Goal: Information Seeking & Learning: Learn about a topic

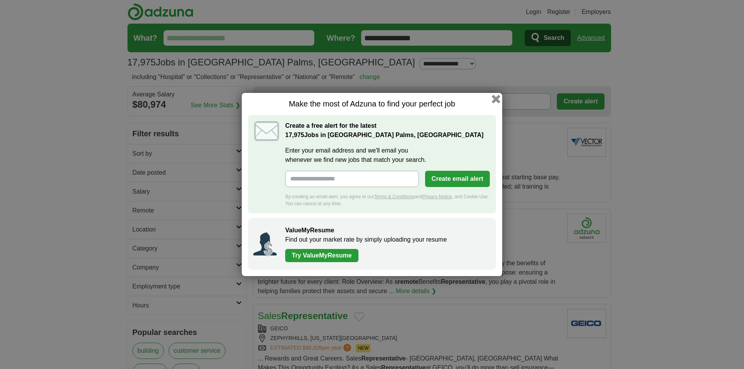
click at [496, 98] on button "button" at bounding box center [496, 99] width 9 height 9
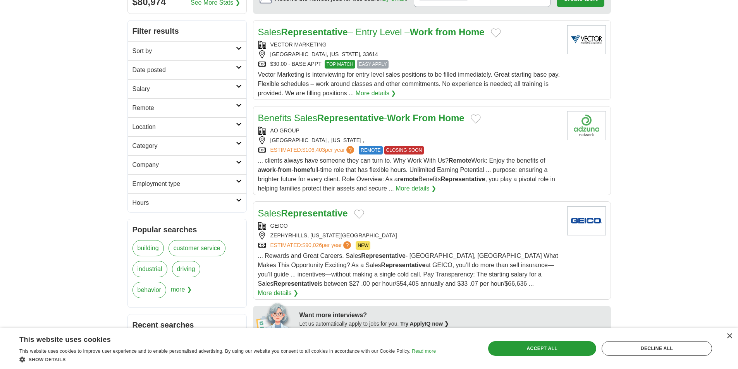
scroll to position [116, 0]
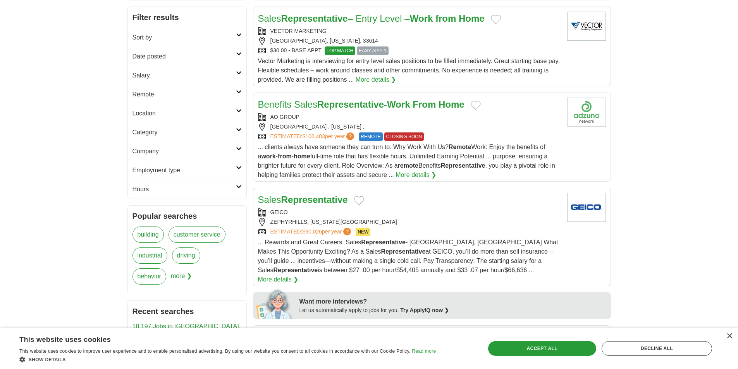
drag, startPoint x: 729, startPoint y: 337, endPoint x: 719, endPoint y: 322, distance: 17.8
click at [729, 336] on div "×" at bounding box center [729, 337] width 6 height 6
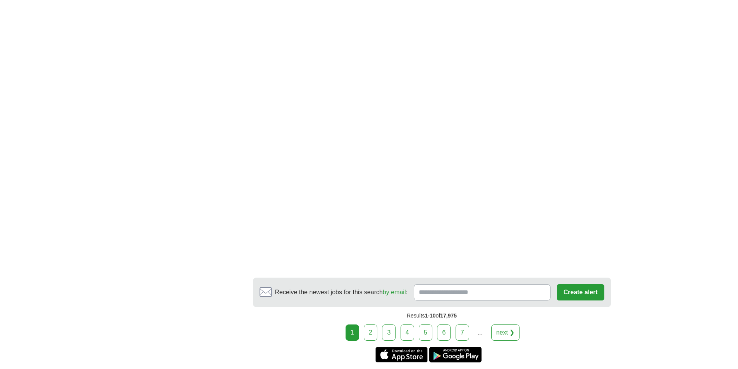
scroll to position [1395, 0]
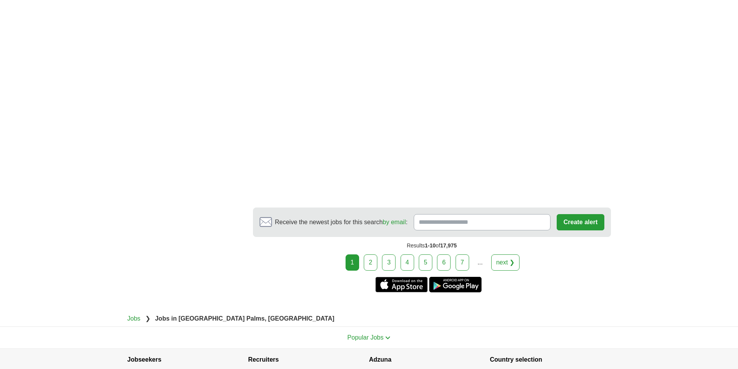
click at [369, 255] on link "2" at bounding box center [371, 263] width 14 height 16
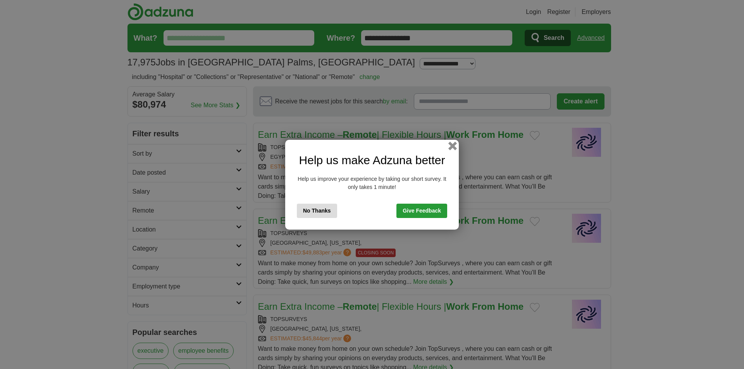
click at [453, 145] on button "button" at bounding box center [452, 145] width 9 height 9
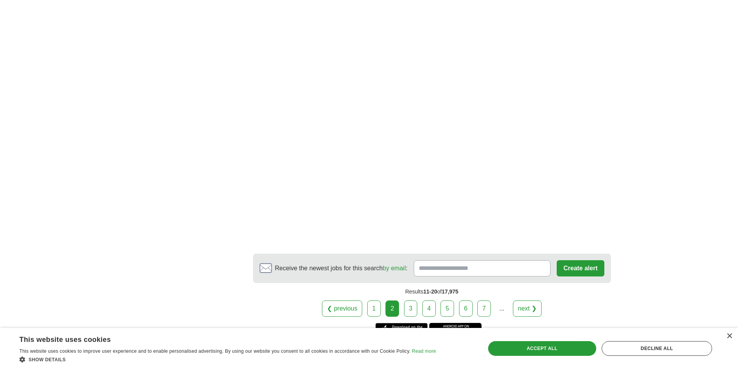
scroll to position [1279, 0]
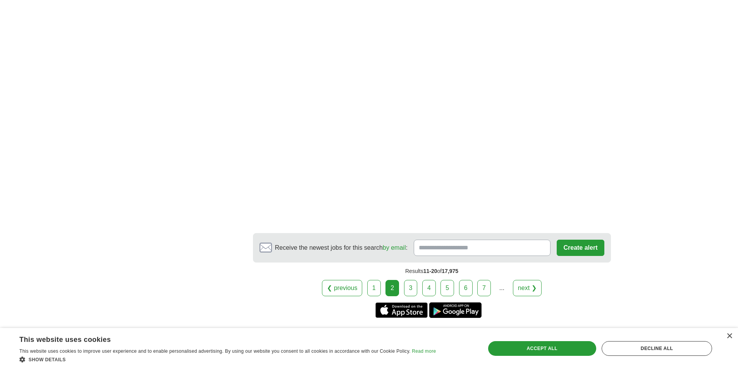
click at [412, 290] on link "3" at bounding box center [411, 288] width 14 height 16
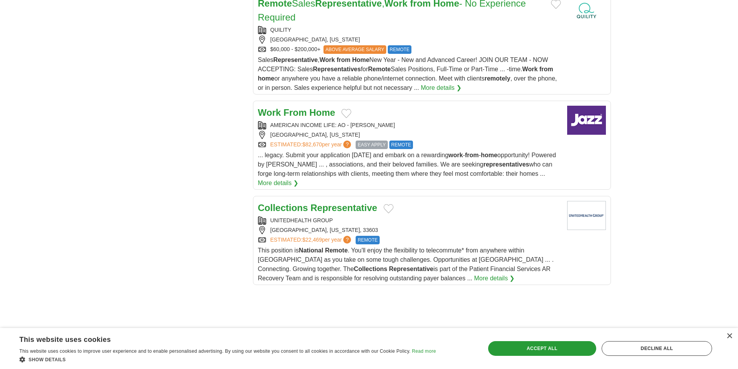
scroll to position [814, 0]
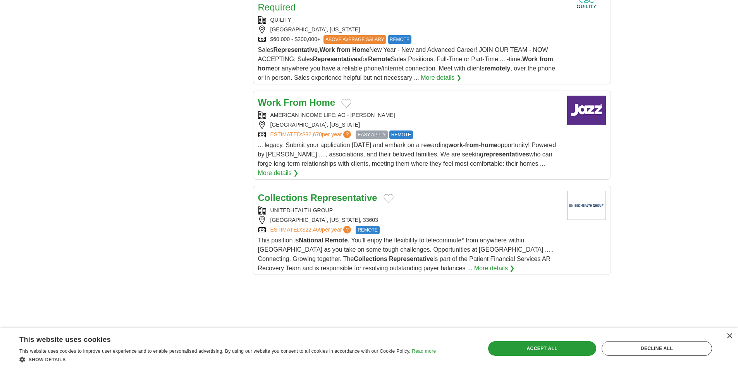
click at [337, 193] on strong "Representative" at bounding box center [344, 198] width 67 height 10
